Goal: Find specific page/section: Find specific page/section

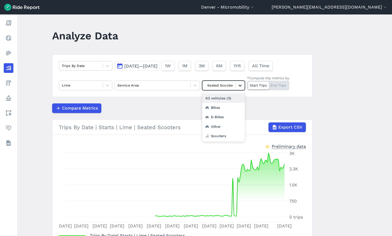
click at [236, 87] on div at bounding box center [240, 85] width 9 height 9
click at [225, 130] on div "Other" at bounding box center [223, 126] width 43 height 9
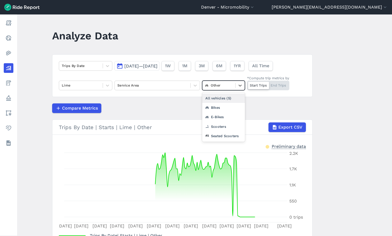
click at [233, 87] on div "Other" at bounding box center [218, 85] width 33 height 8
click at [224, 140] on div "Seated Scooters" at bounding box center [223, 135] width 43 height 9
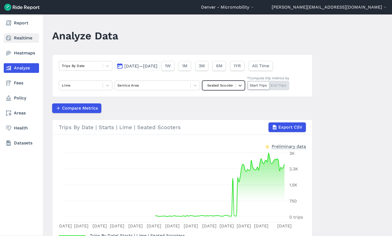
click at [21, 40] on link "Realtime" at bounding box center [21, 38] width 35 height 10
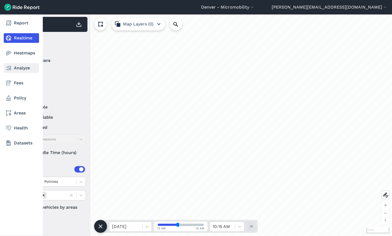
click at [18, 68] on link "Analyze" at bounding box center [21, 68] width 35 height 10
